Goal: Complete application form

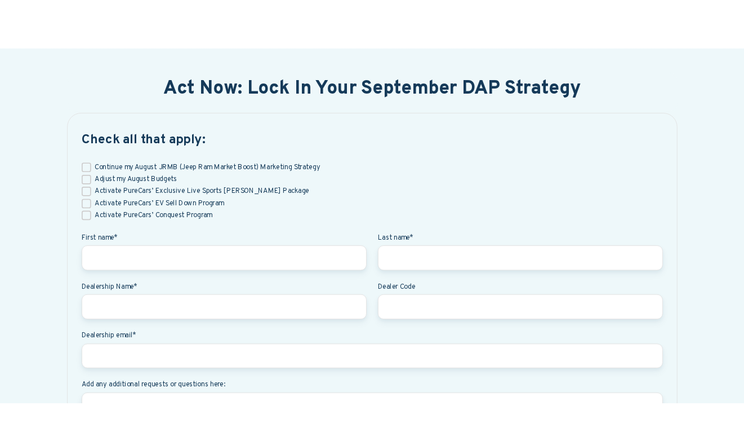
scroll to position [512, 0]
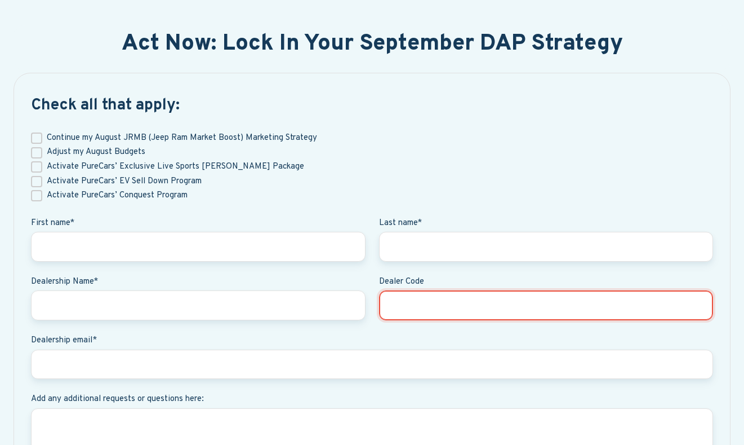
click at [455, 308] on input "Dealer Code" at bounding box center [546, 305] width 335 height 30
type input "60775"
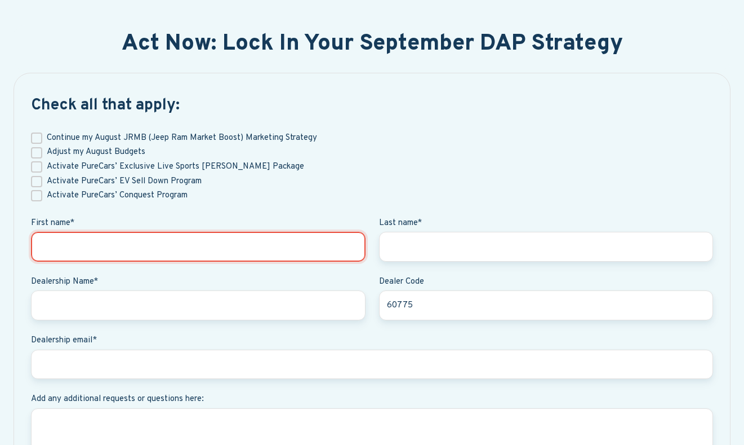
click at [249, 245] on input "First name *" at bounding box center [198, 247] width 335 height 30
type input "[PERSON_NAME]"
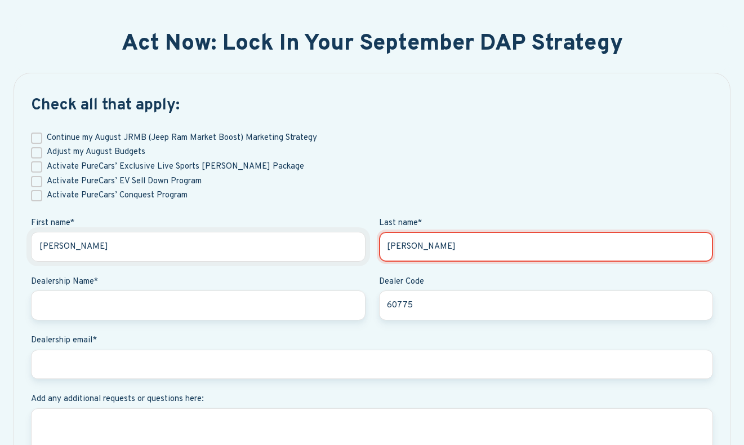
type input "[PERSON_NAME]"
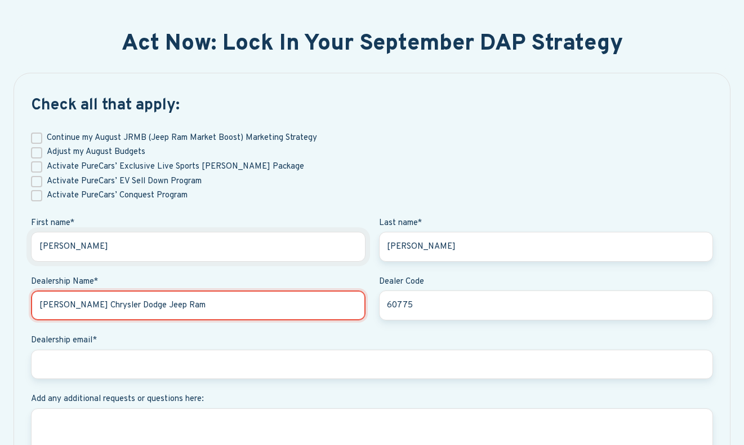
type input "[PERSON_NAME] Chrysler Dodge Jeep Ram"
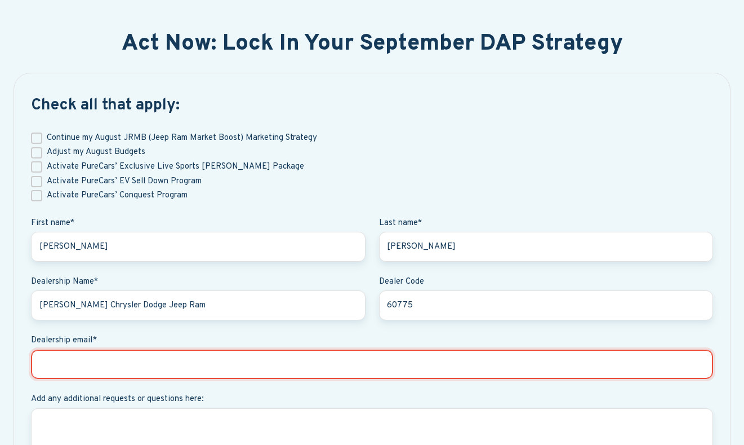
click at [188, 370] on input "Dealership email *" at bounding box center [372, 364] width 682 height 30
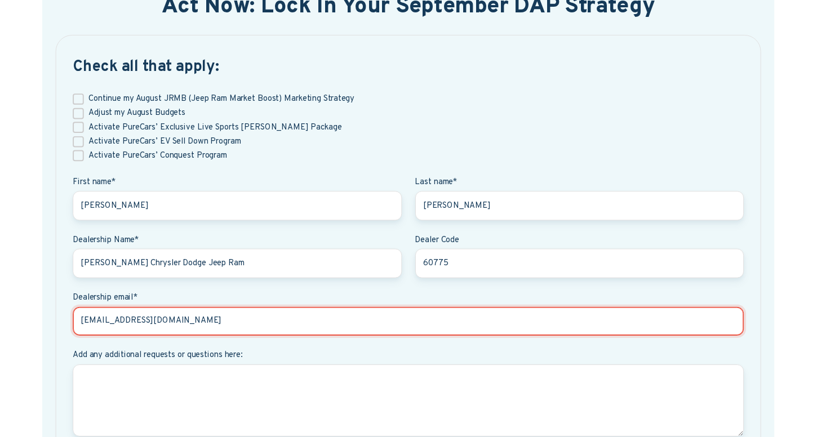
scroll to position [493, 0]
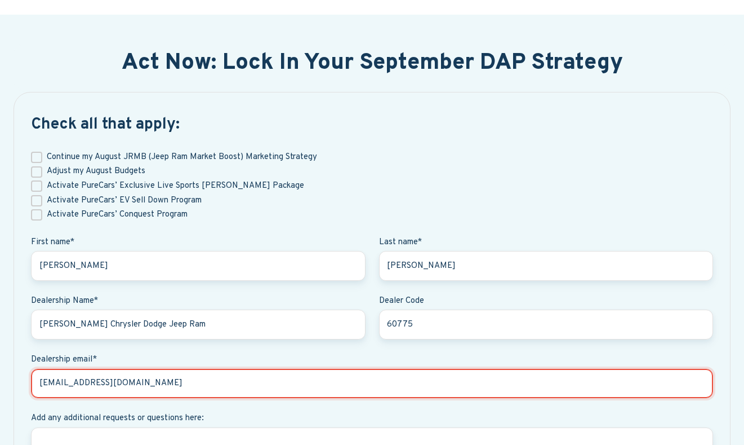
type input "ehartman@kelleyauto.com"
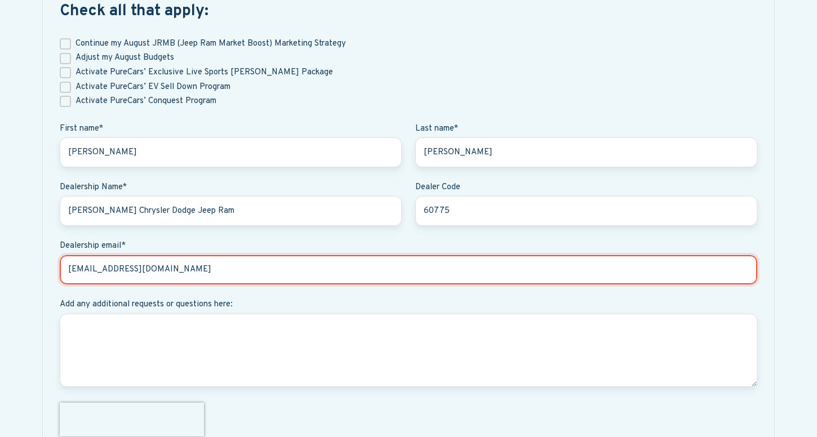
scroll to position [605, 0]
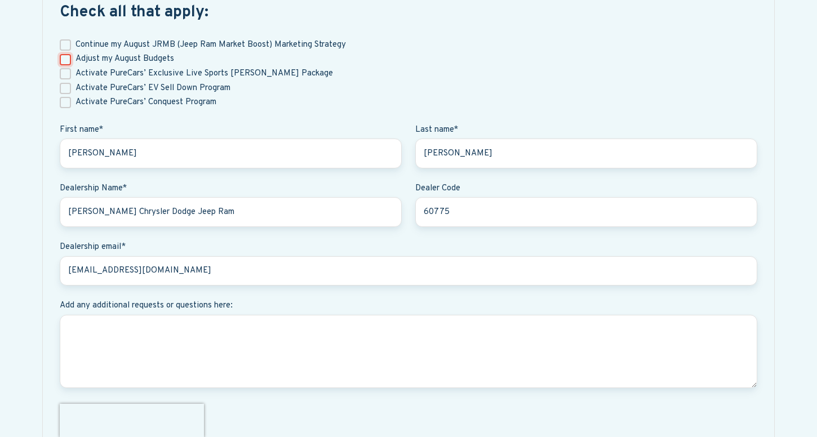
click at [70, 54] on input "Adjust my August Budgets" at bounding box center [65, 59] width 11 height 11
checkbox input "true"
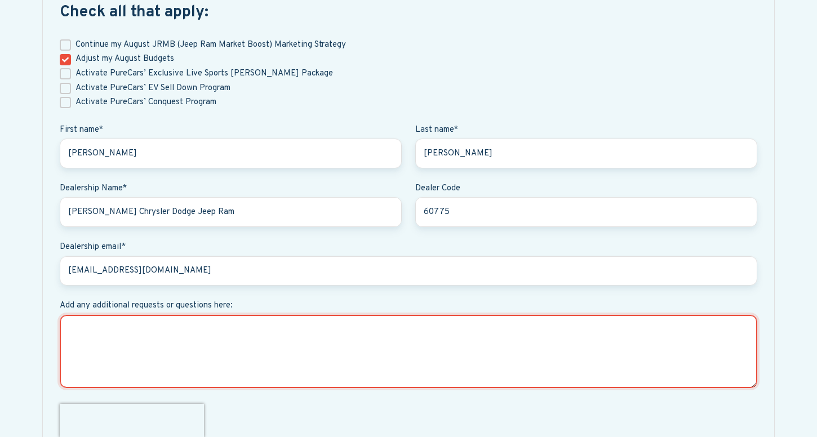
click at [143, 340] on textarea "Add any additional requests or questions here:" at bounding box center [409, 351] width 698 height 73
click at [203, 327] on textarea "Not currently enrolled. Would like to Performance Max" at bounding box center [409, 351] width 698 height 73
click at [291, 324] on textarea "Not currently enrolled. Would like to do Performance Max" at bounding box center [409, 351] width 698 height 73
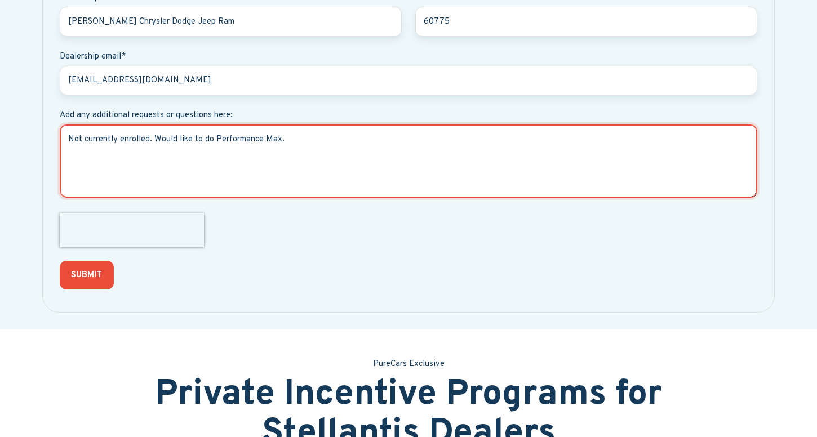
scroll to position [651, 0]
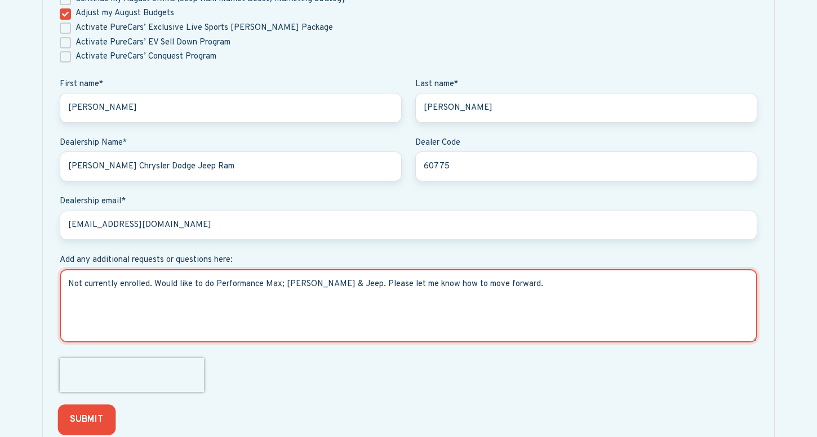
type textarea "Not currently enrolled. Would like to do Performance Max; Ram & Jeep. Please le…"
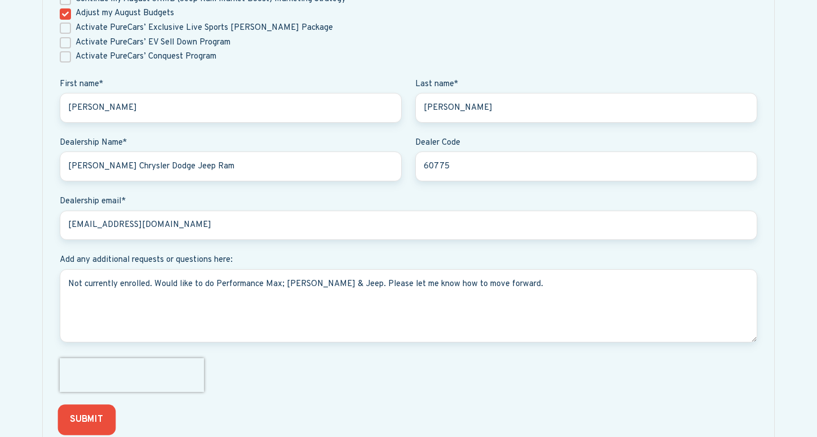
click at [72, 418] on input "SUBMIT" at bounding box center [86, 420] width 57 height 30
